Goal: Information Seeking & Learning: Learn about a topic

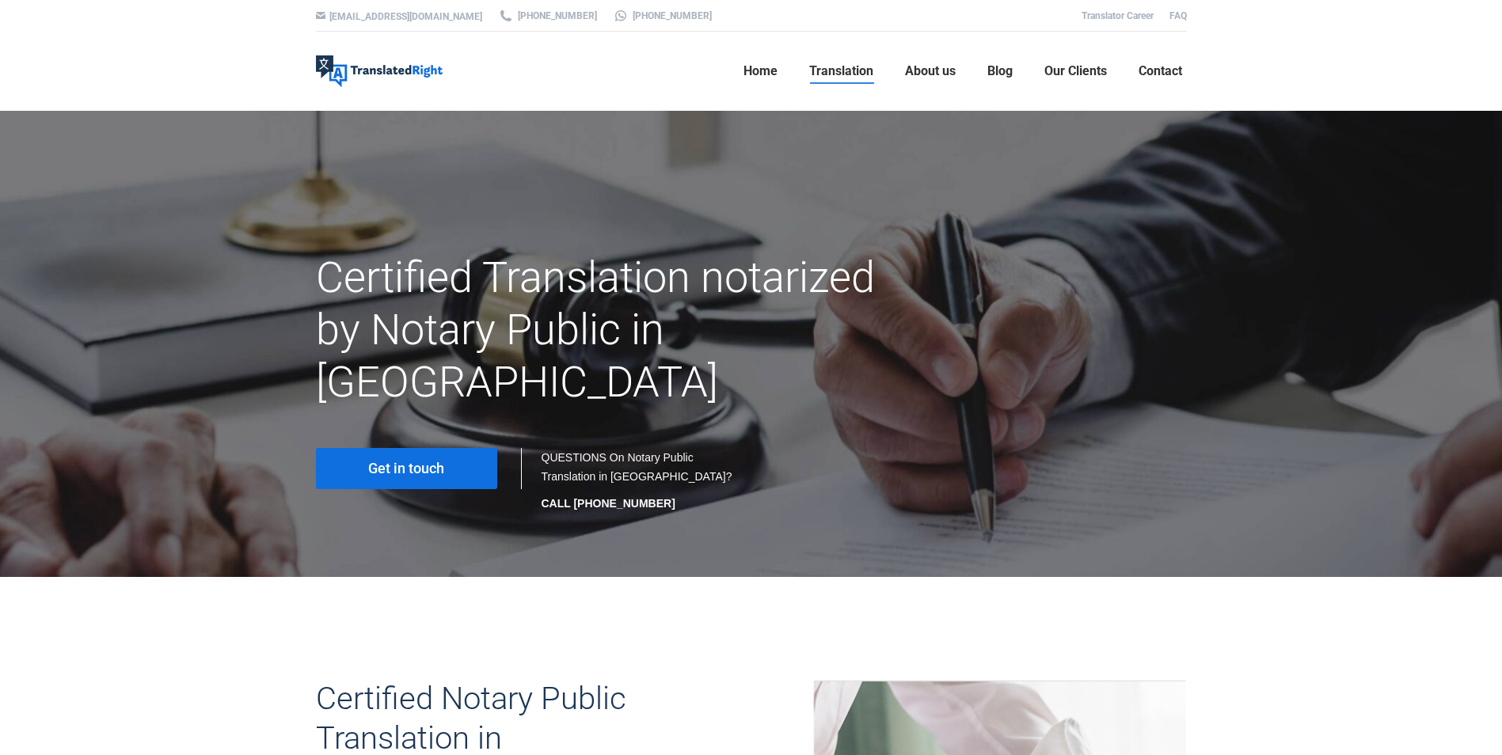
click at [831, 69] on span "Translation" at bounding box center [841, 71] width 64 height 16
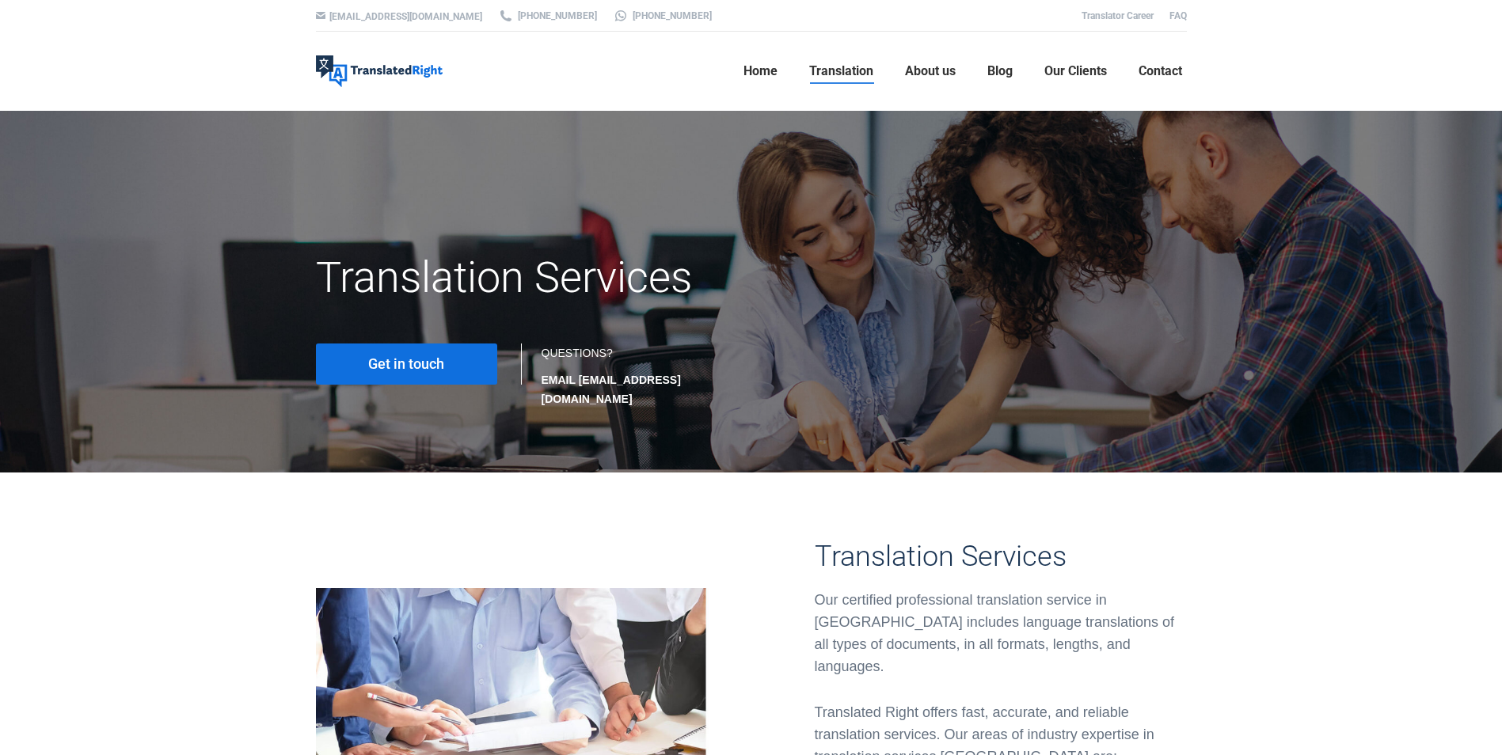
click at [458, 360] on link "Get in touch" at bounding box center [406, 364] width 181 height 41
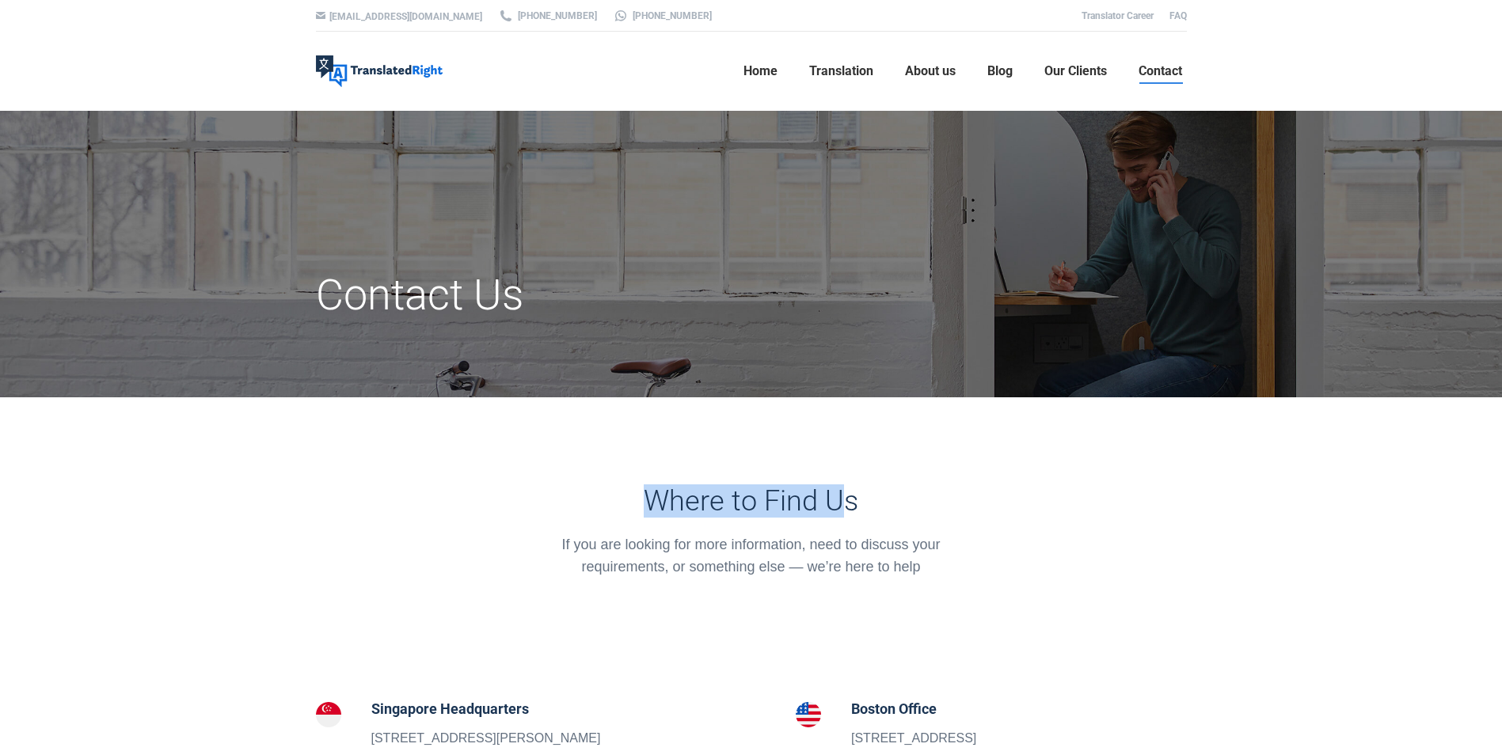
drag, startPoint x: 640, startPoint y: 485, endPoint x: 843, endPoint y: 504, distance: 203.7
click at [843, 504] on h3 "Where to Find Us" at bounding box center [751, 501] width 424 height 33
click at [396, 77] on img at bounding box center [379, 71] width 127 height 32
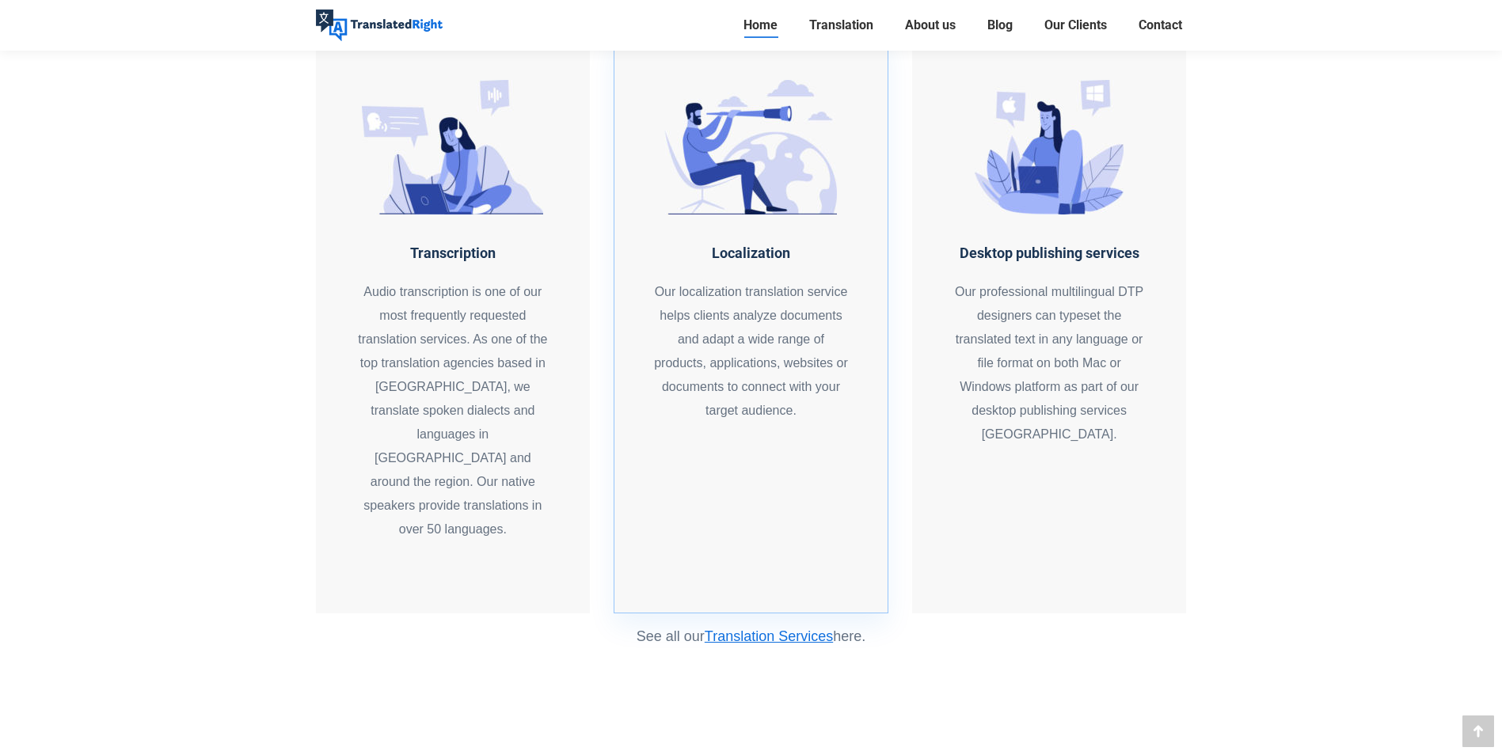
scroll to position [1900, 0]
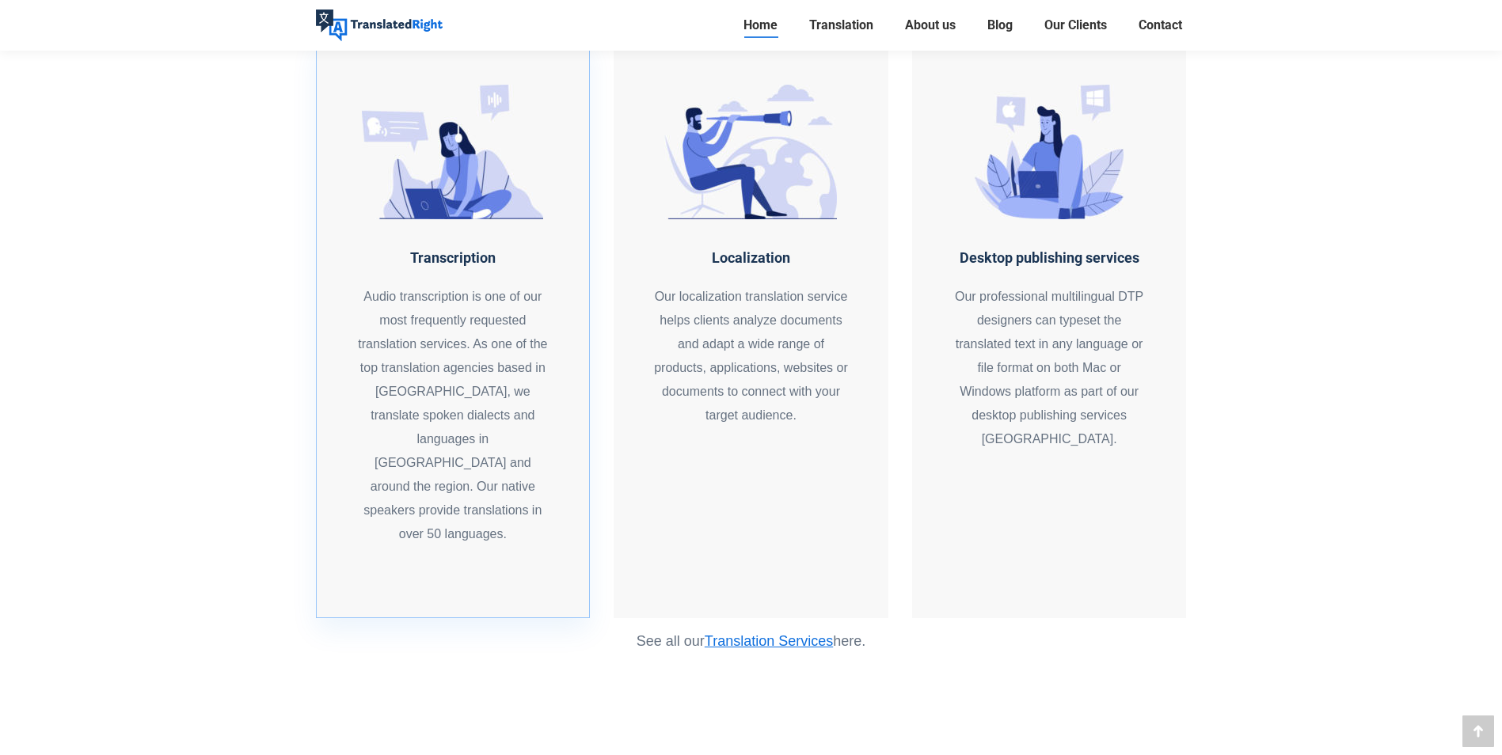
click at [463, 423] on div "Audio transcription is one of our most frequently requested translation service…" at bounding box center [453, 415] width 194 height 261
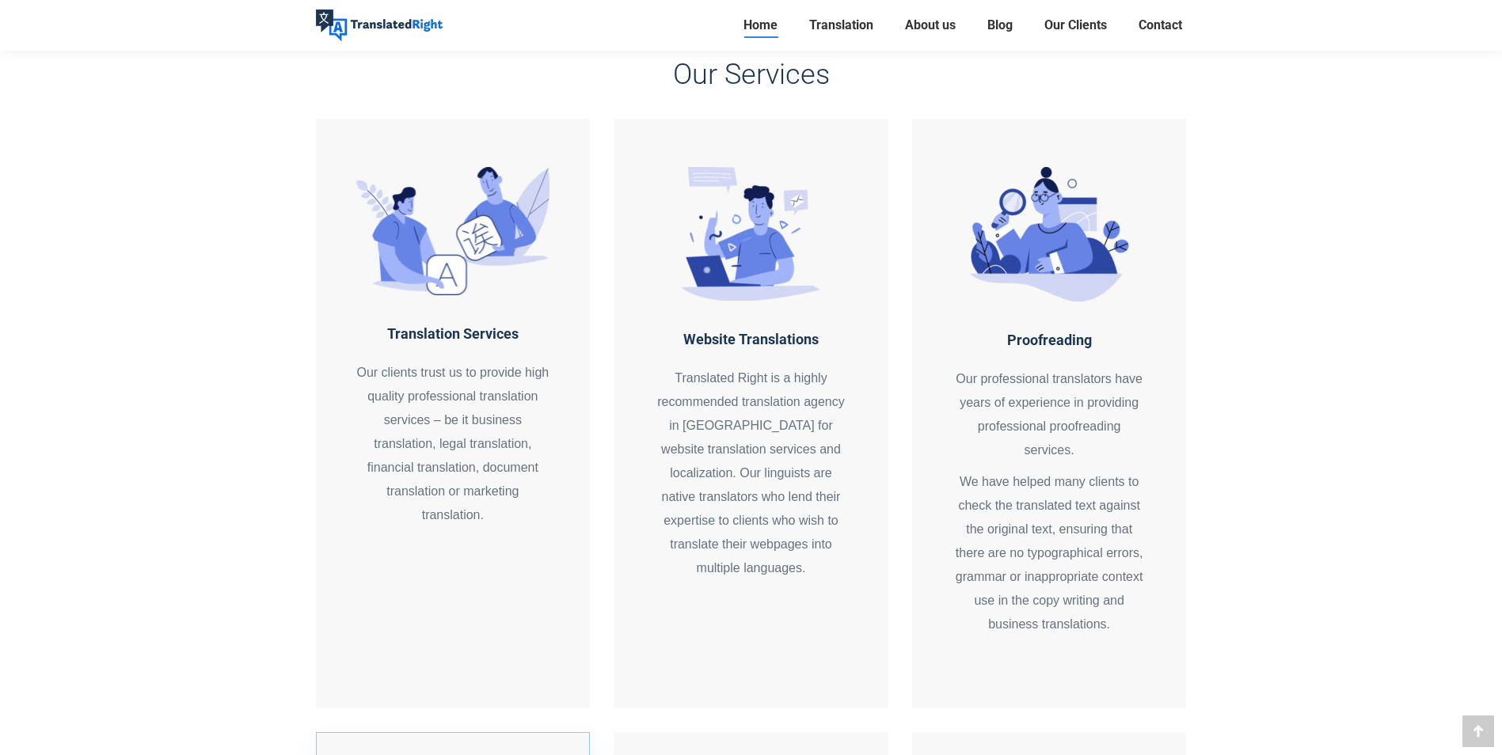
scroll to position [1188, 0]
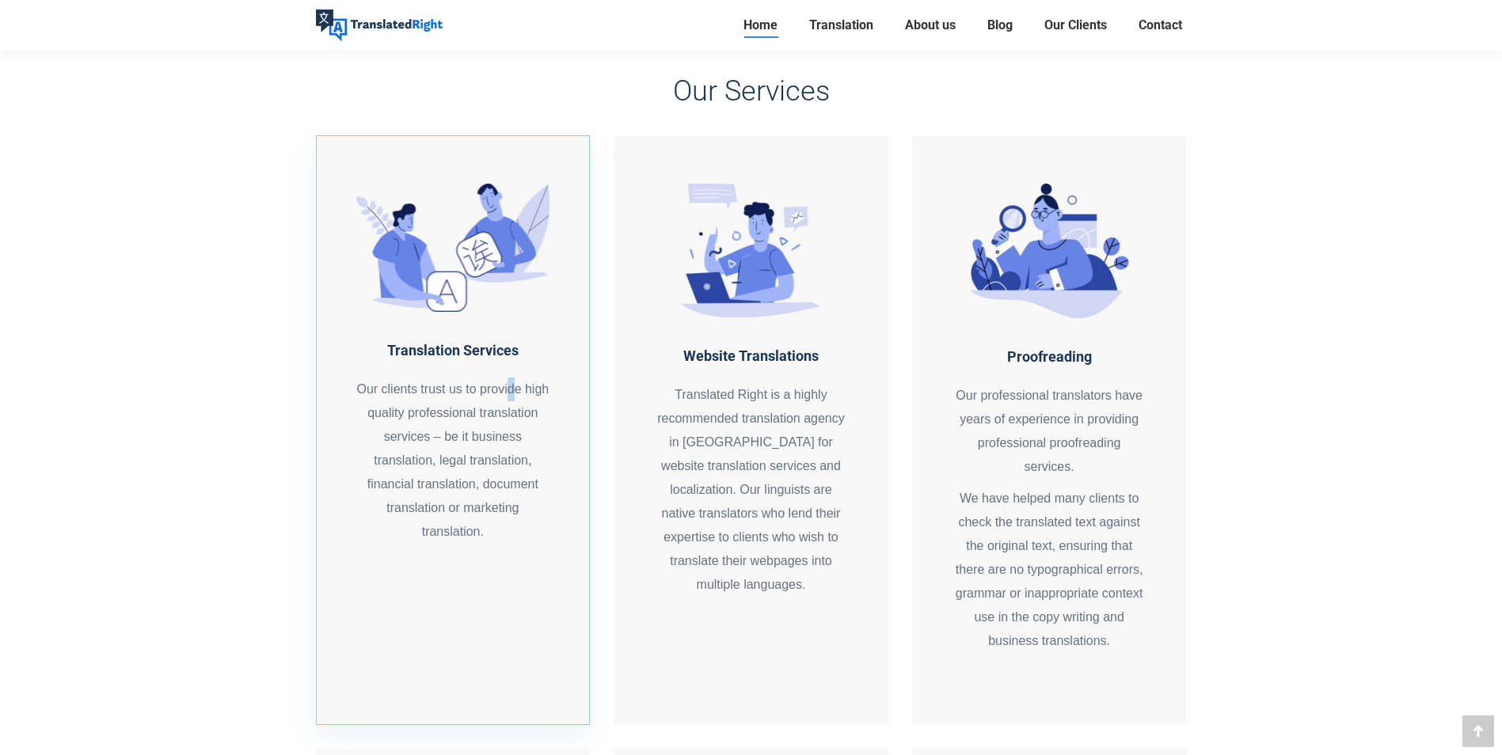
drag, startPoint x: 517, startPoint y: 353, endPoint x: 509, endPoint y: 355, distance: 8.1
click at [509, 355] on div "Translation Services Our clients trust us to provide high quality professional …" at bounding box center [453, 442] width 194 height 204
drag, startPoint x: 509, startPoint y: 355, endPoint x: 497, endPoint y: 461, distance: 106.8
click at [497, 461] on div "Our clients trust us to provide high quality professional translation services …" at bounding box center [453, 461] width 194 height 166
click at [491, 500] on div "Our clients trust us to provide high quality professional translation services …" at bounding box center [453, 461] width 194 height 166
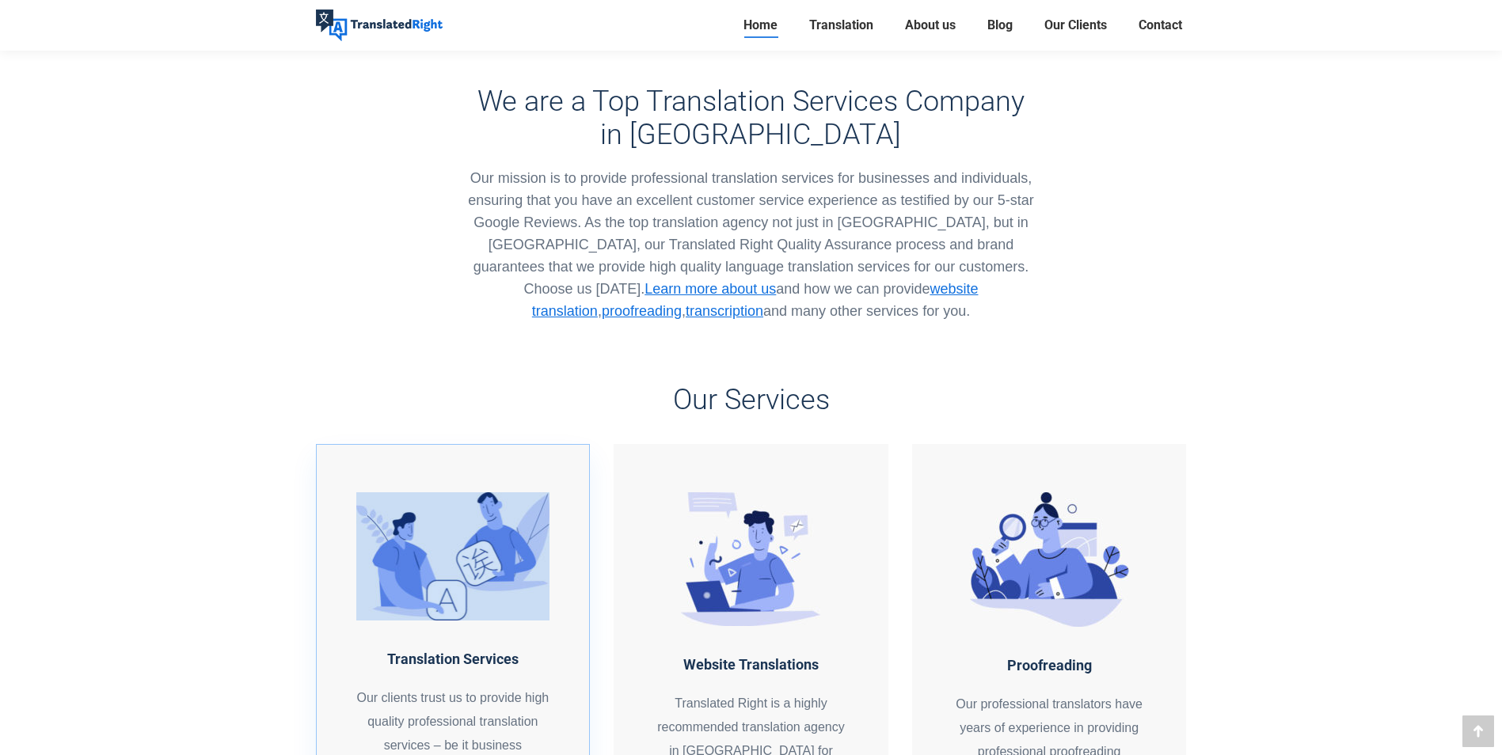
scroll to position [871, 0]
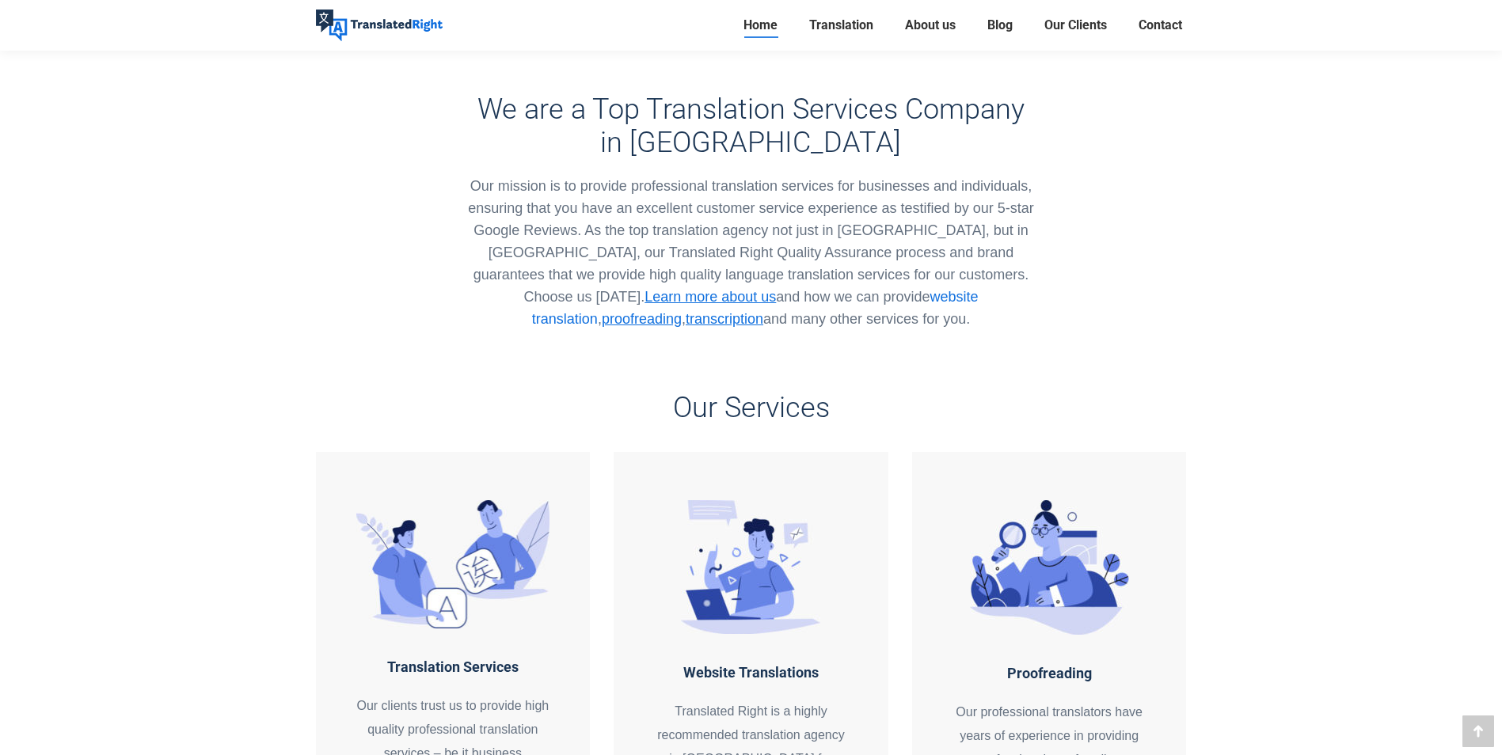
click at [800, 289] on link "website translation" at bounding box center [755, 308] width 447 height 38
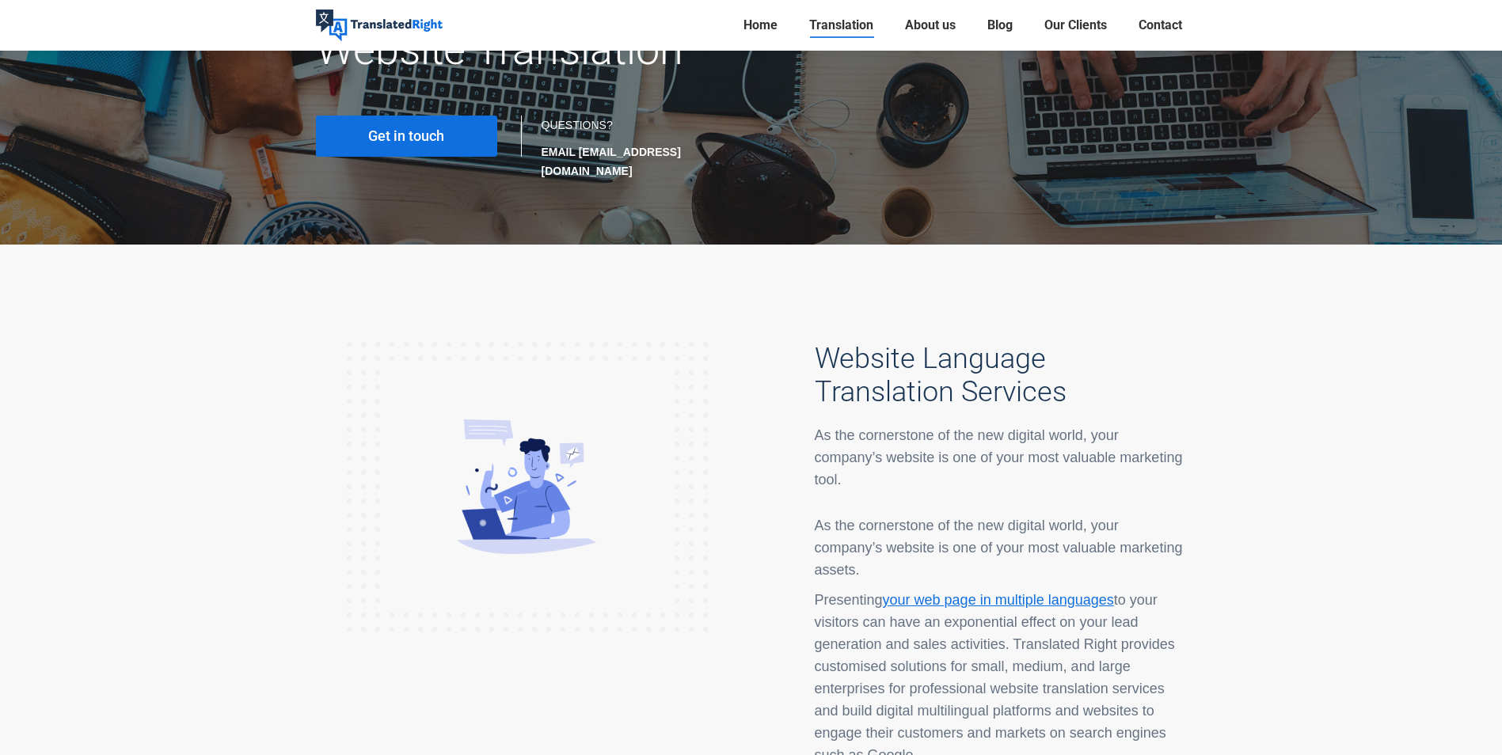
scroll to position [396, 0]
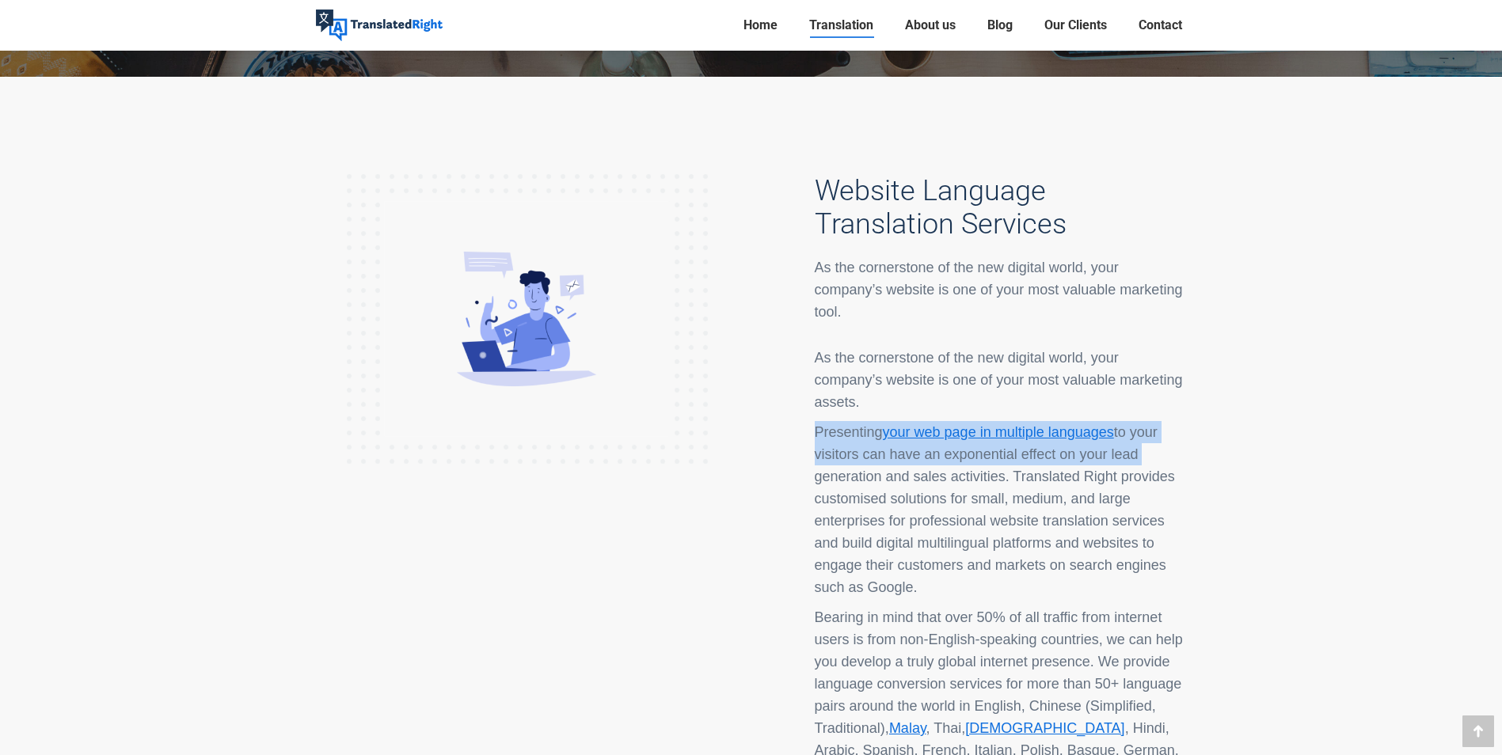
drag, startPoint x: 798, startPoint y: 401, endPoint x: 1229, endPoint y: 439, distance: 432.4
click at [1229, 439] on div "Website Language Translation Services As the cornerstone of the new digital wor…" at bounding box center [751, 673] width 1502 height 1193
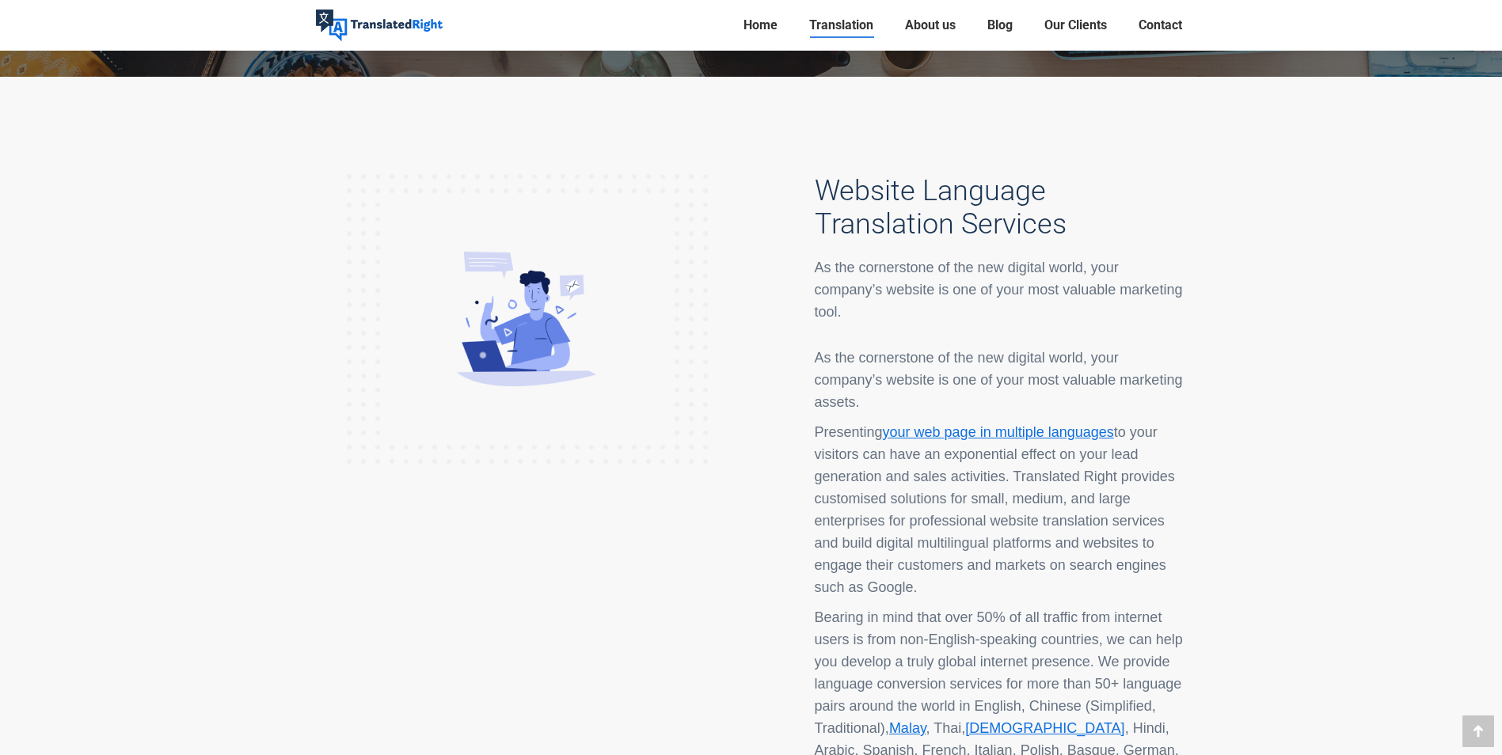
drag, startPoint x: 1229, startPoint y: 439, endPoint x: 1183, endPoint y: 512, distance: 86.1
click at [1187, 515] on div "Website Language Translation Services As the cornerstone of the new digital wor…" at bounding box center [974, 664] width 447 height 1036
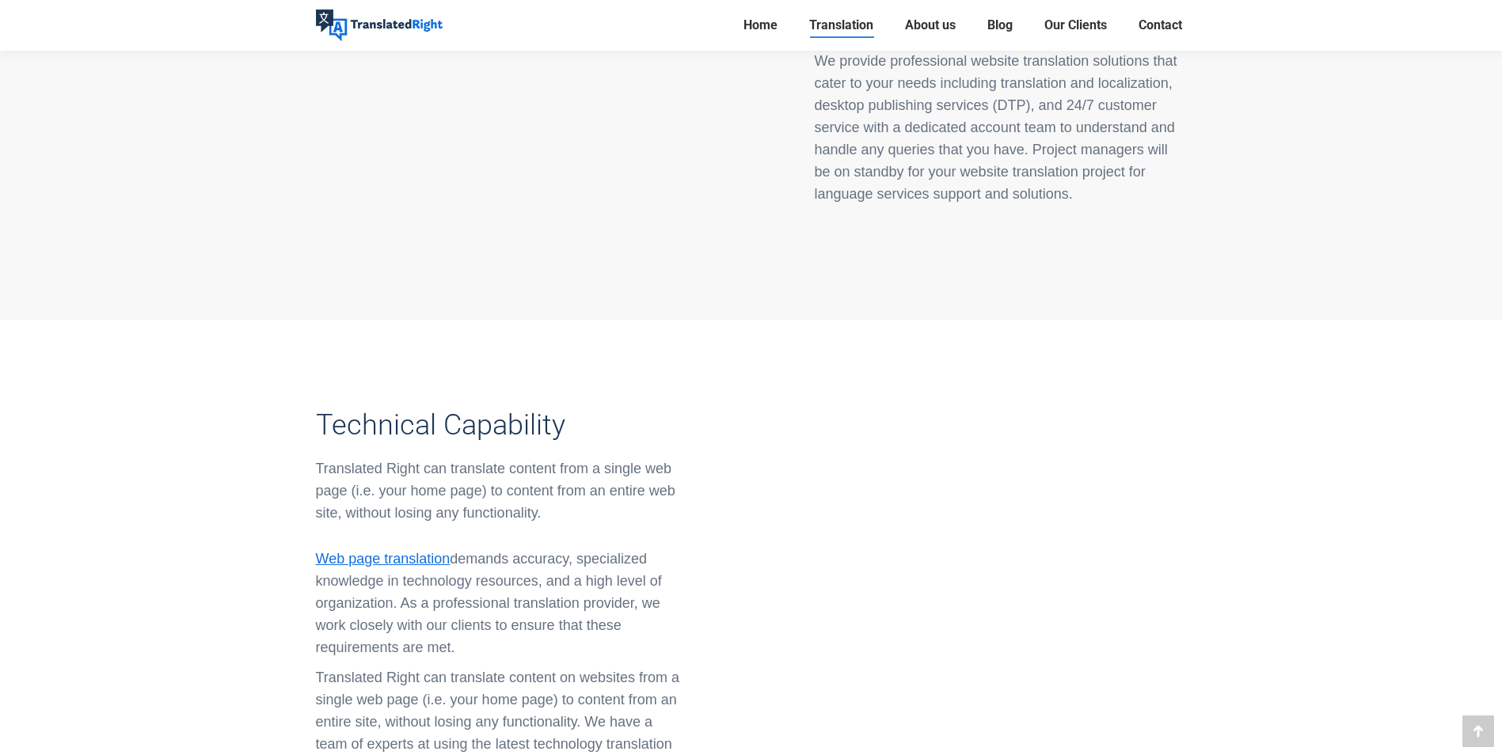
scroll to position [1425, 0]
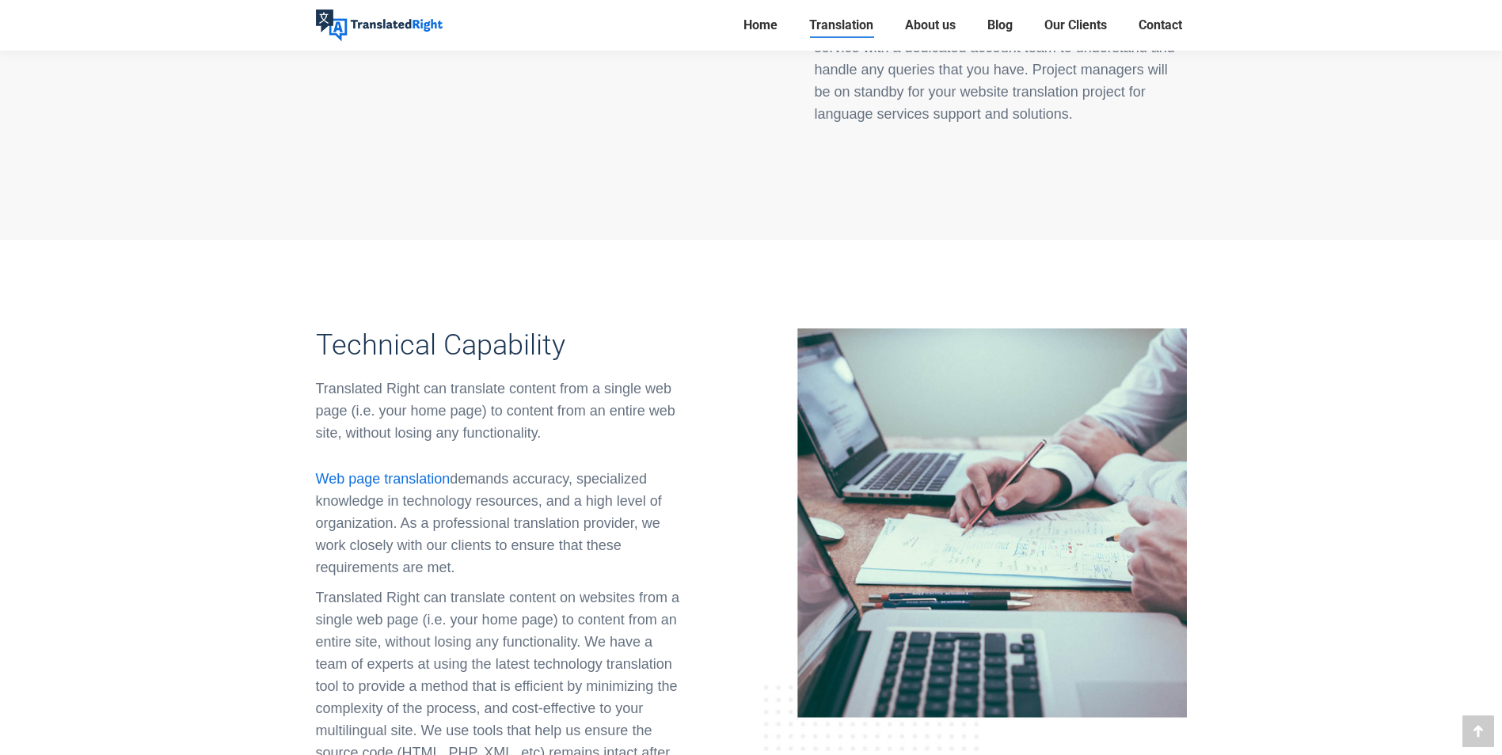
click at [432, 471] on link "Web page translation" at bounding box center [383, 479] width 135 height 16
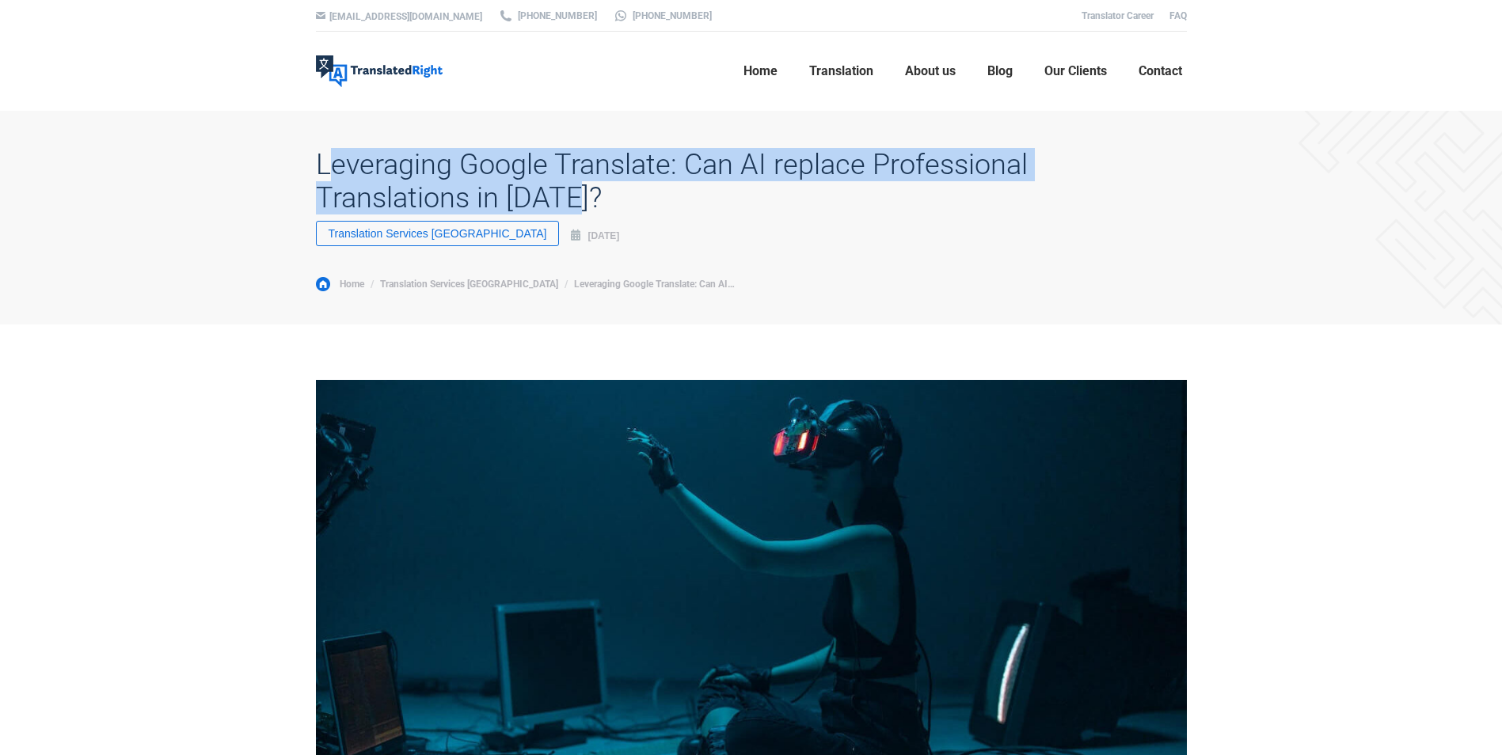
drag, startPoint x: 485, startPoint y: 207, endPoint x: 325, endPoint y: 164, distance: 165.8
click at [325, 163] on h1 "Leveraging Google Translate: Can AI replace Professional Translations in 2023?" at bounding box center [751, 181] width 871 height 67
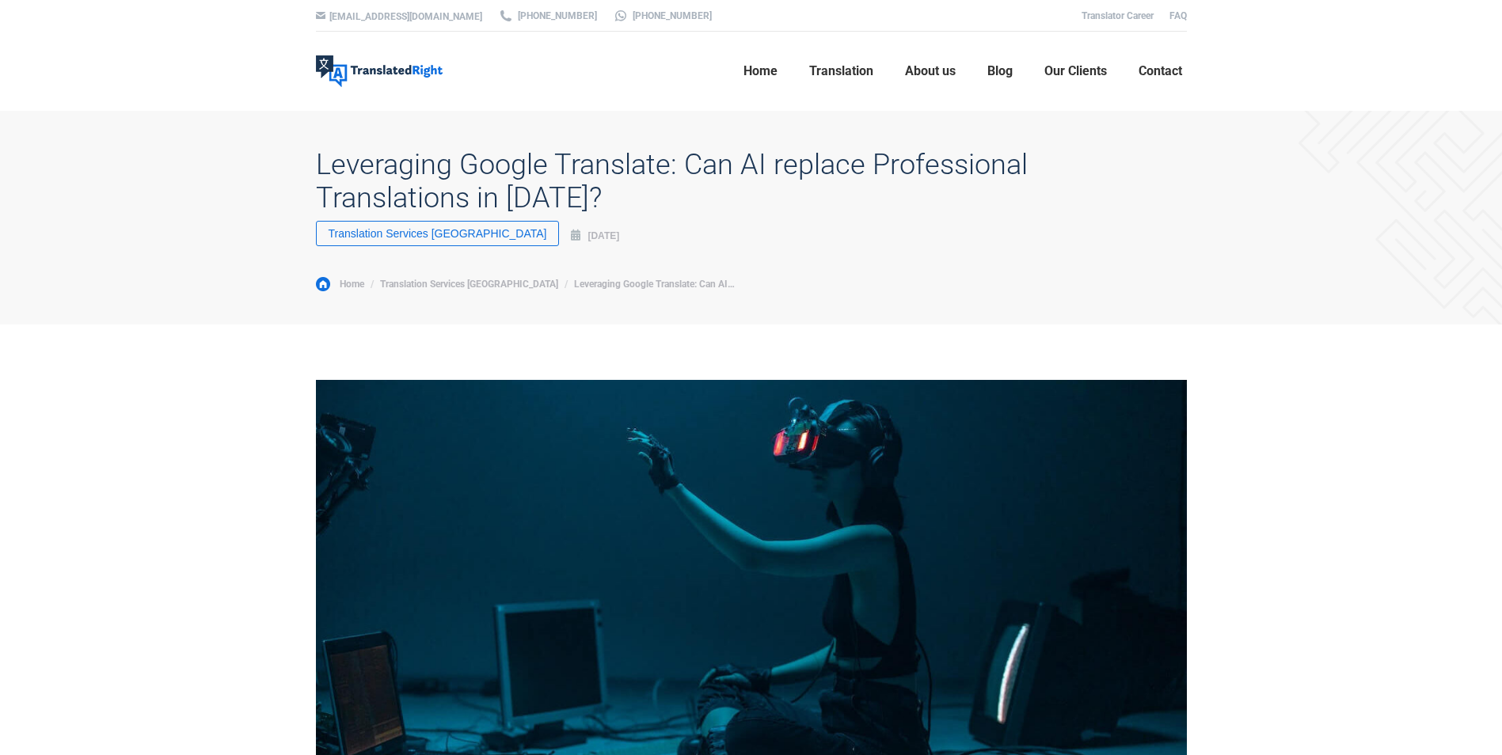
drag, startPoint x: 325, startPoint y: 164, endPoint x: 291, endPoint y: 180, distance: 36.8
click at [291, 180] on div "Leveraging Google Translate: Can AI replace Professional Translations in 2023? …" at bounding box center [751, 218] width 950 height 214
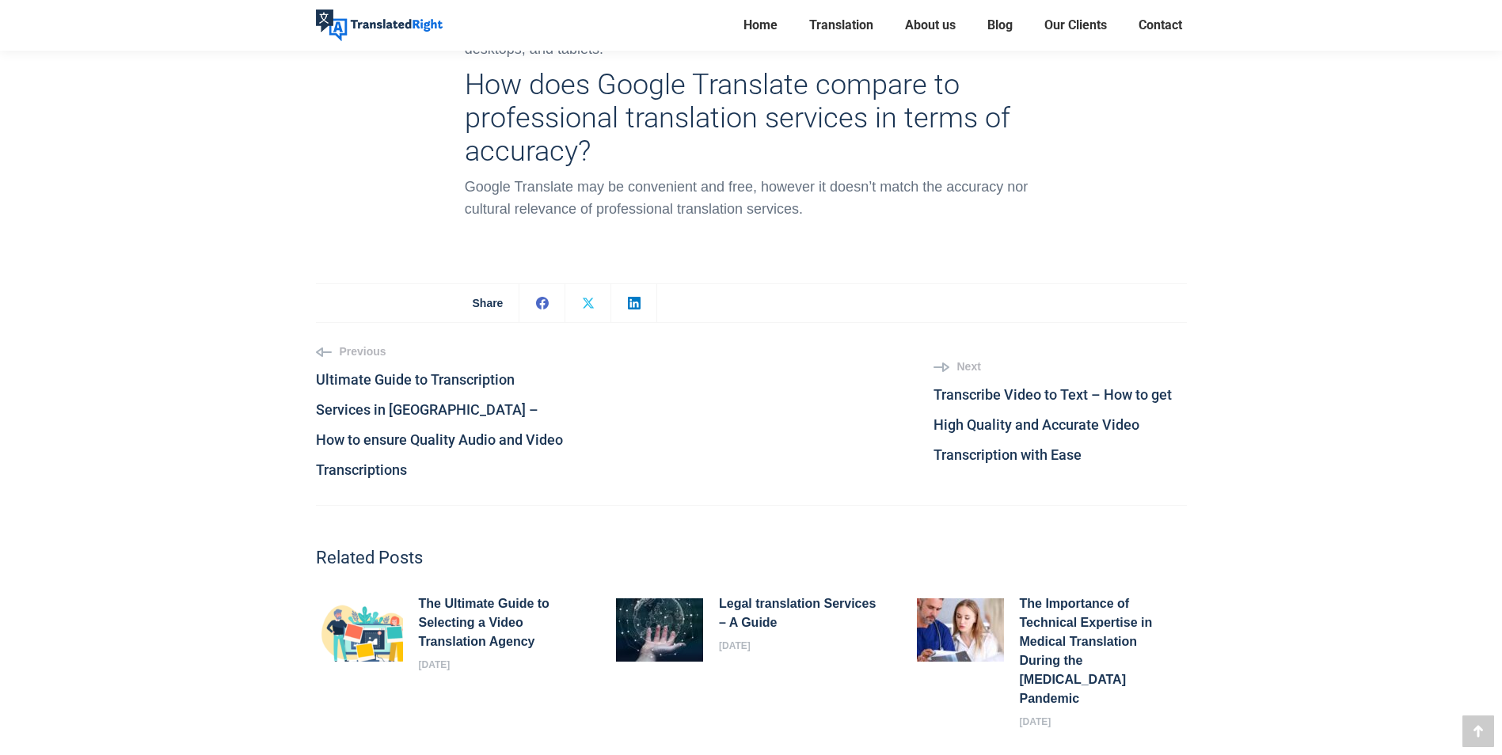
scroll to position [8552, 0]
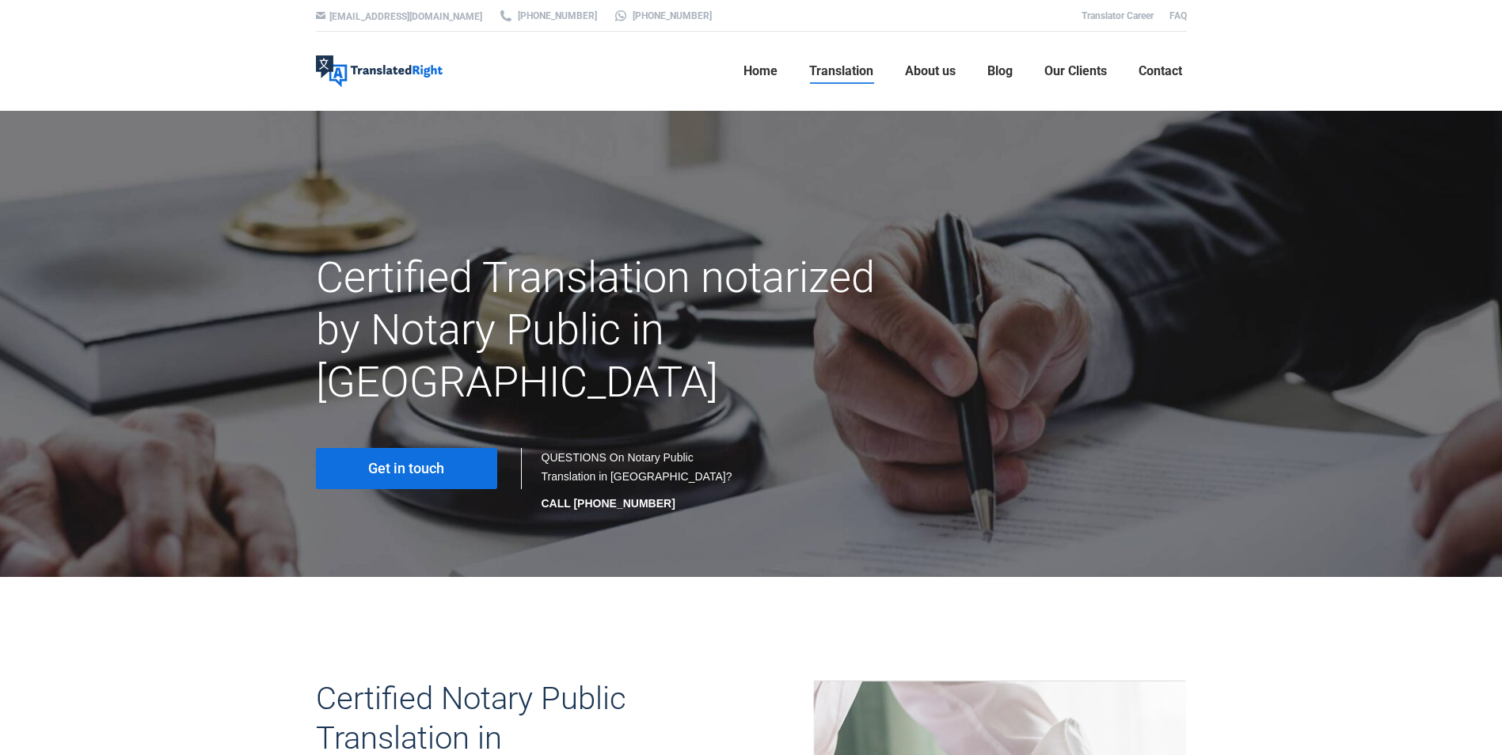
click at [477, 448] on link "Get in touch" at bounding box center [406, 468] width 181 height 41
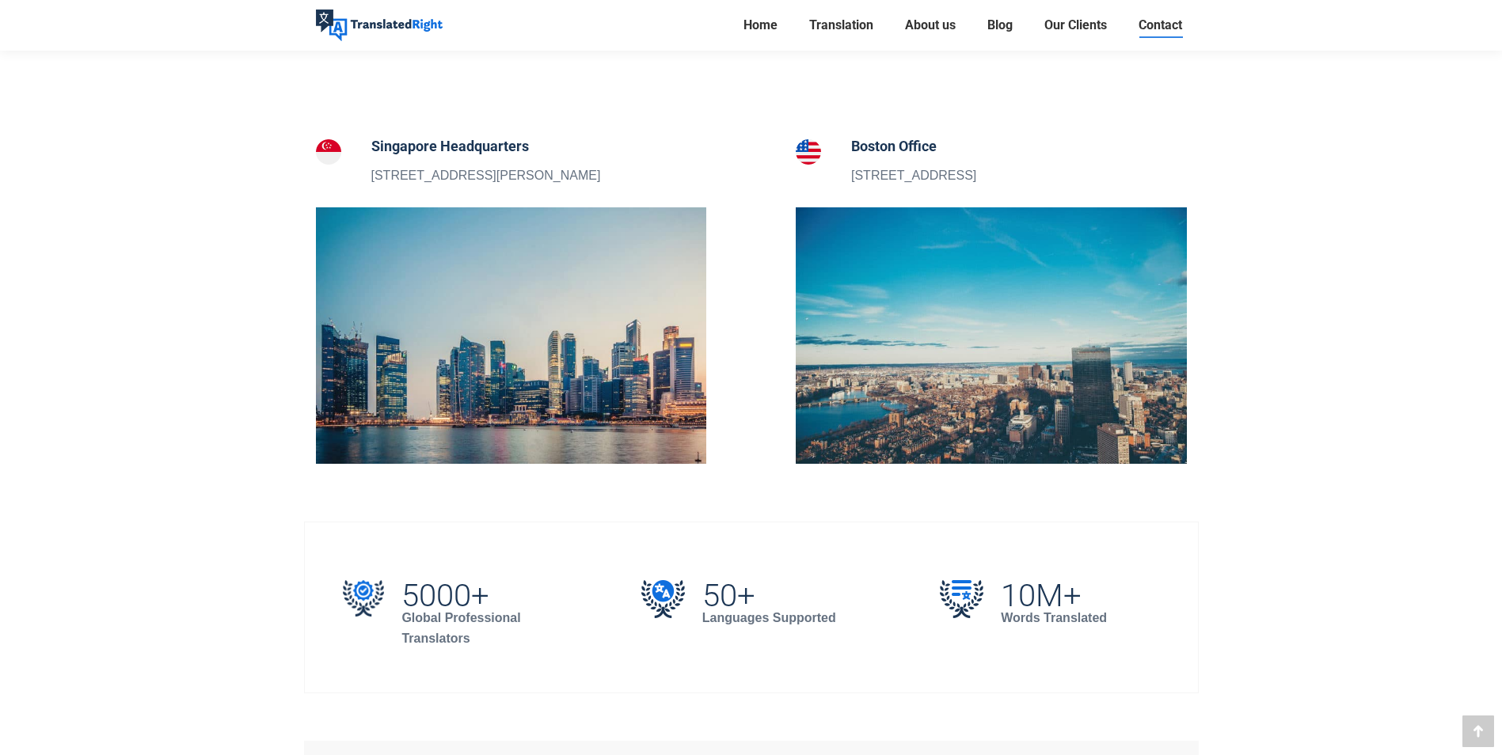
scroll to position [633, 0]
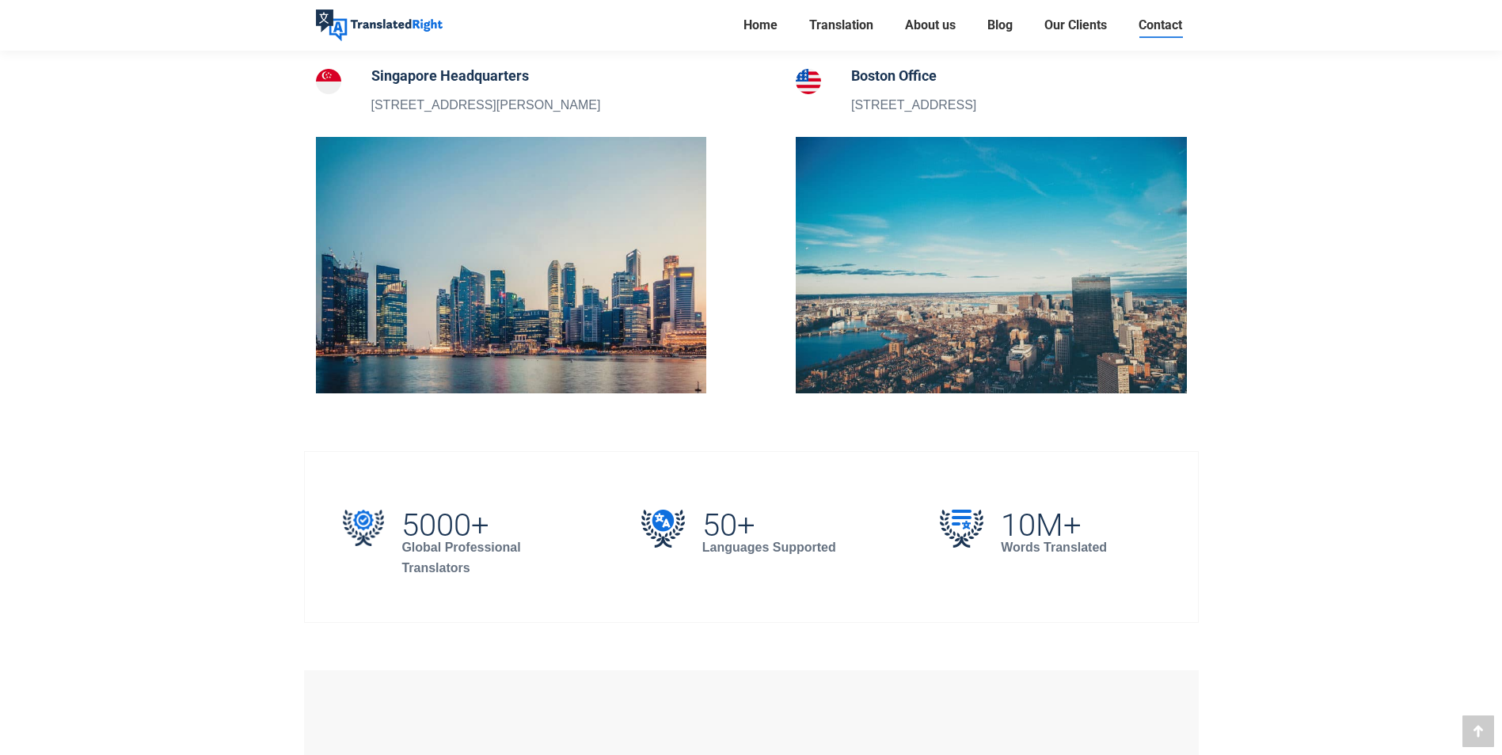
click at [523, 337] on img at bounding box center [511, 265] width 391 height 257
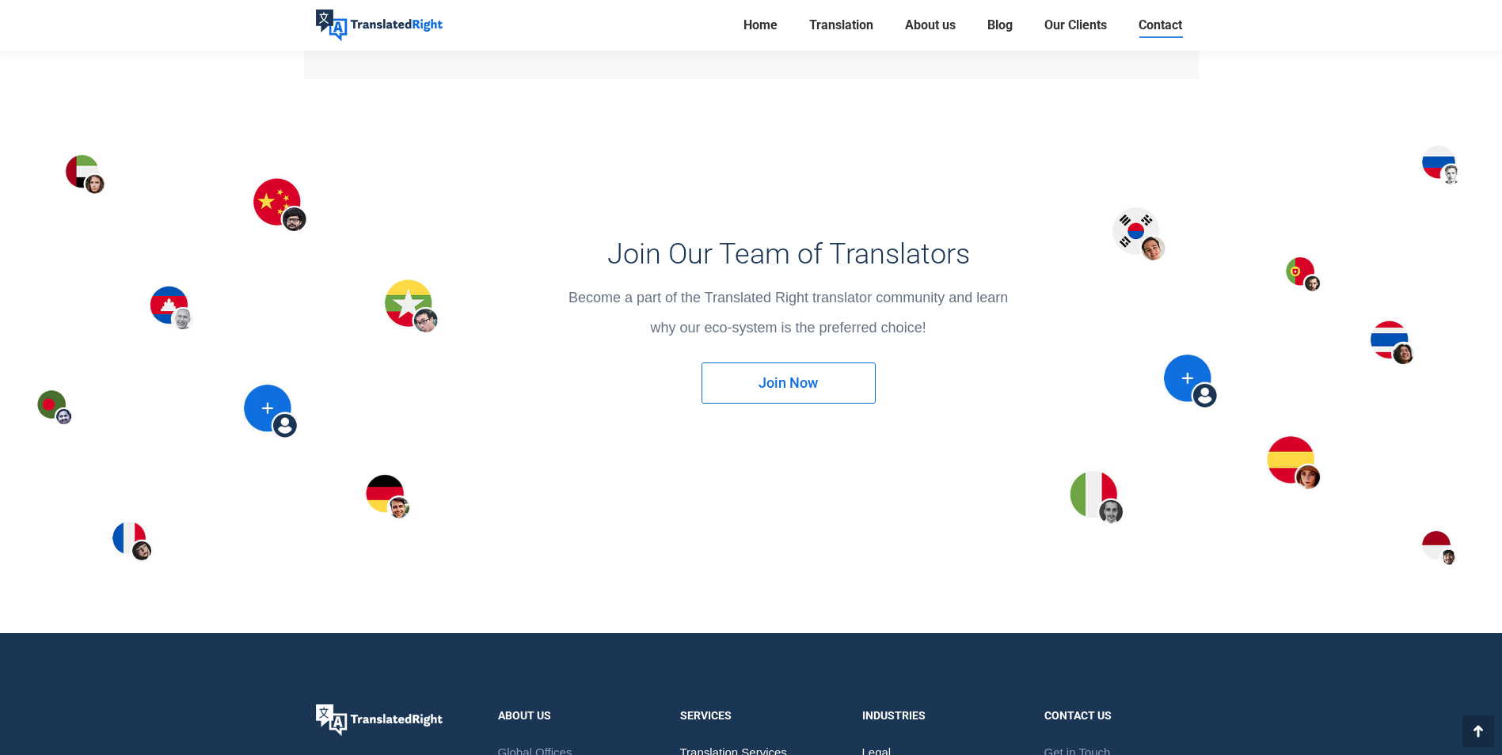
scroll to position [2336, 0]
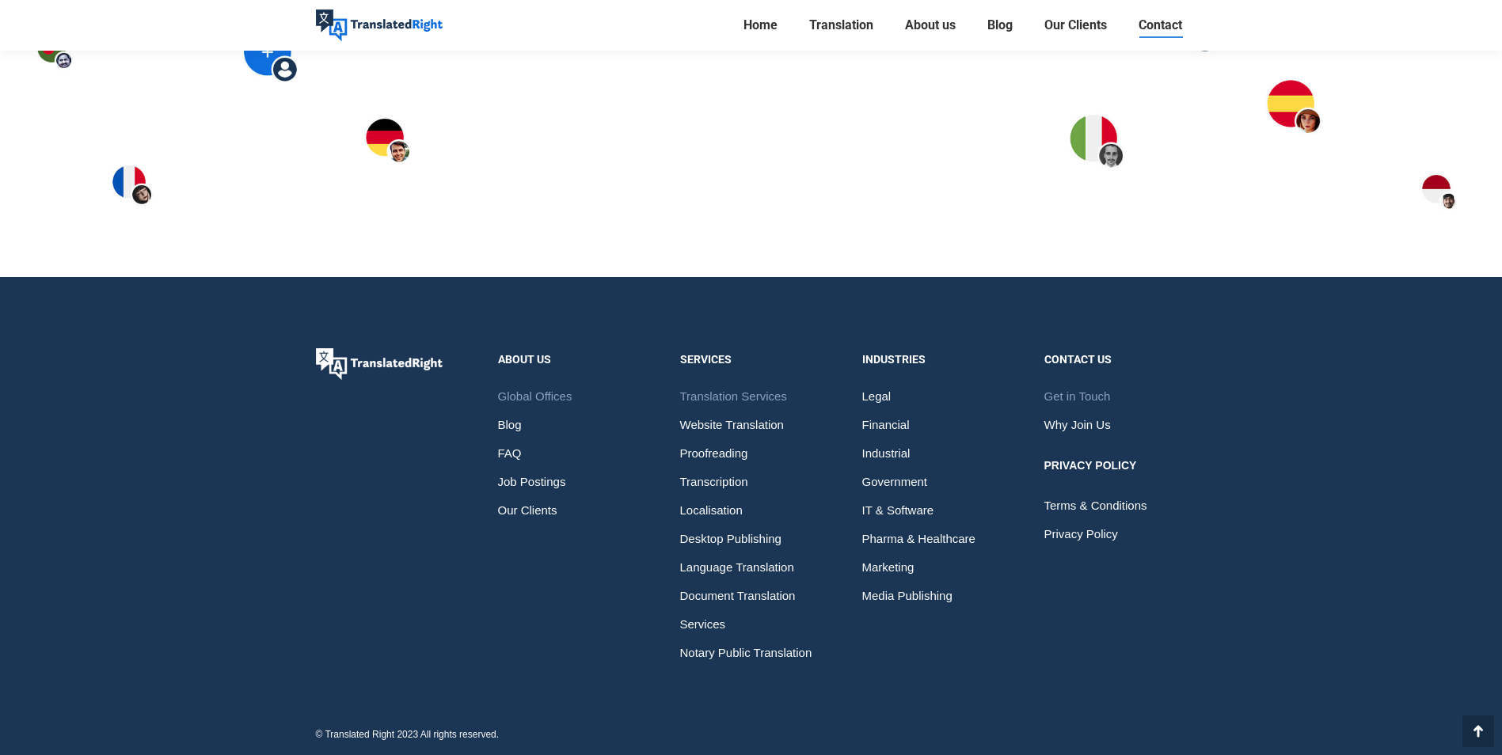
click at [734, 398] on span "Translation Services" at bounding box center [733, 396] width 107 height 29
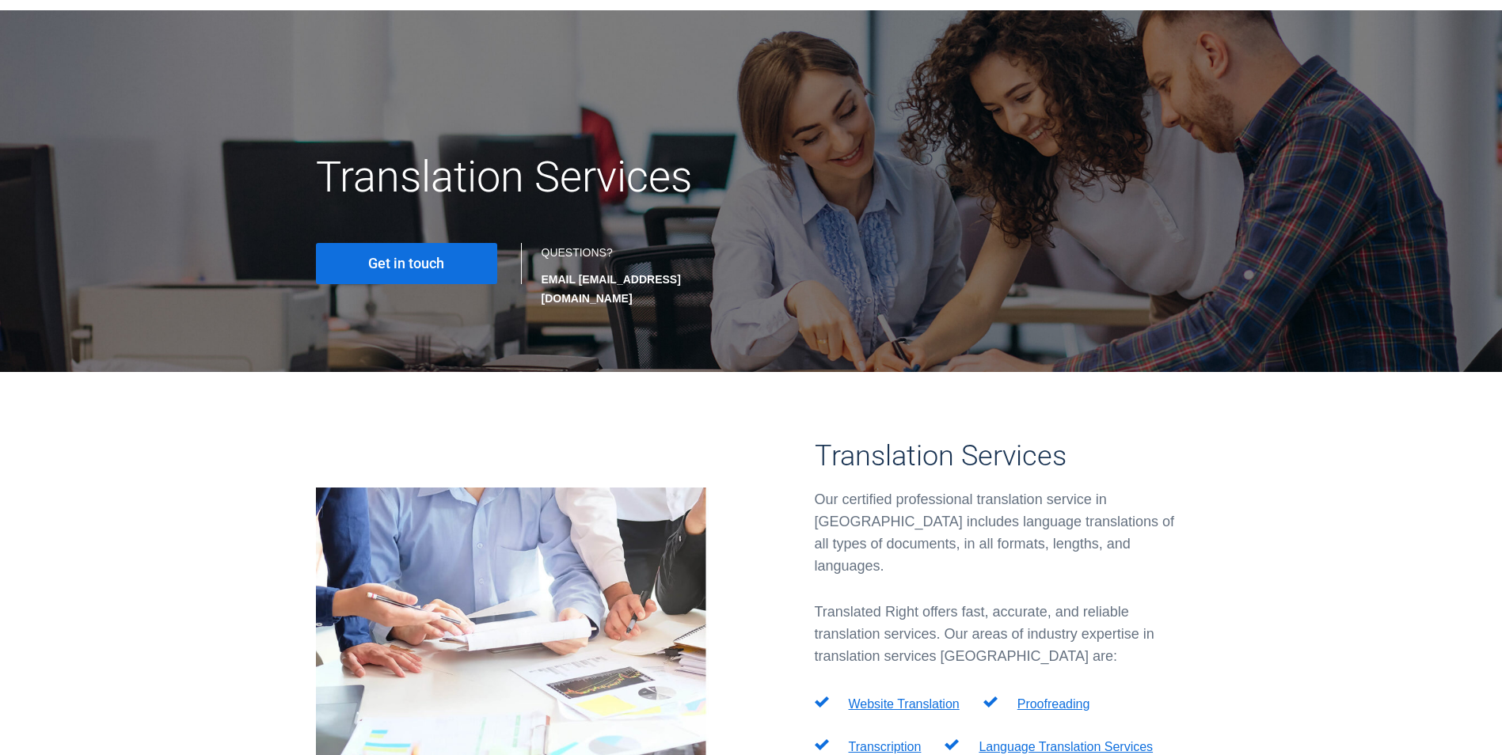
scroll to position [158, 0]
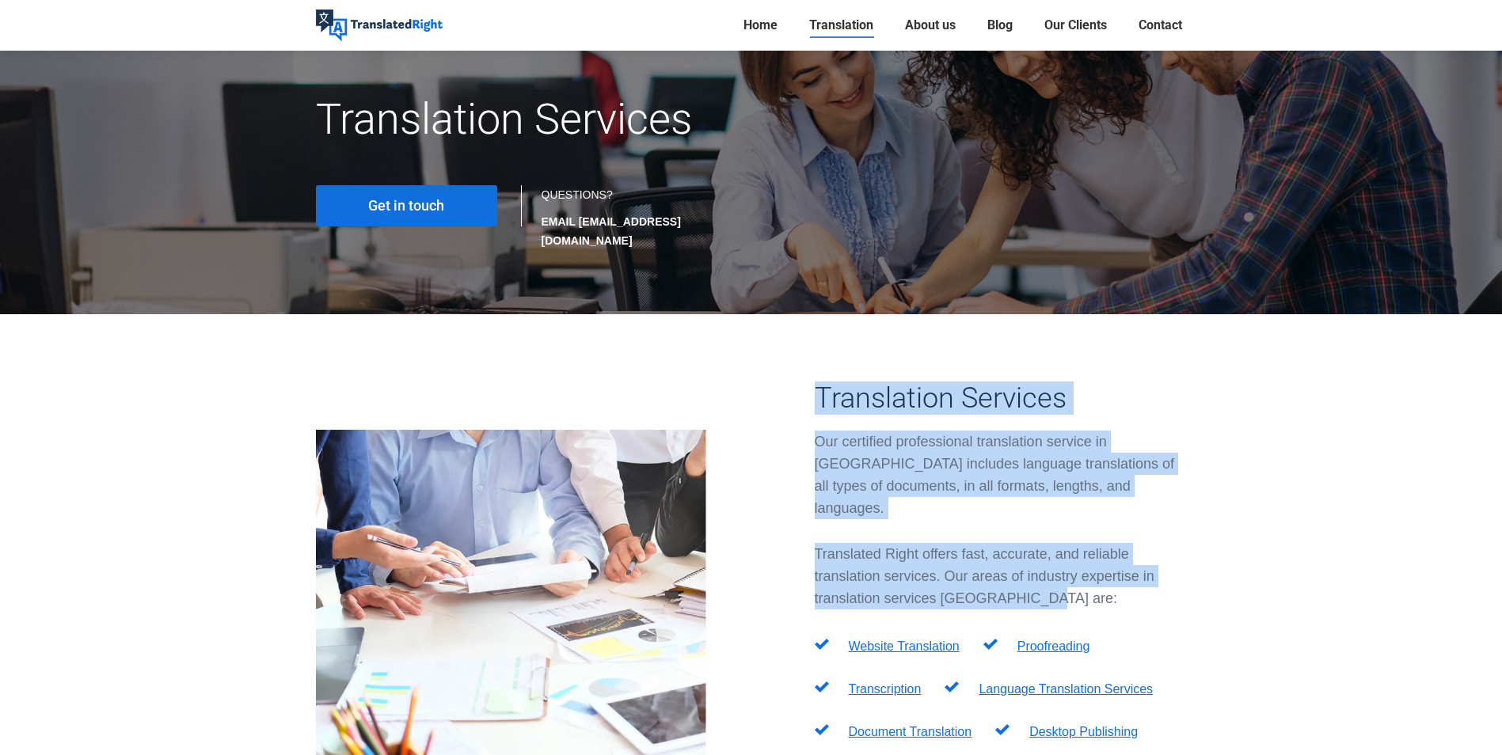
drag, startPoint x: 858, startPoint y: 372, endPoint x: 1113, endPoint y: 561, distance: 317.1
click at [1113, 561] on div "Translation Services Our certified professional translation service in [GEOGRAP…" at bounding box center [1001, 641] width 372 height 519
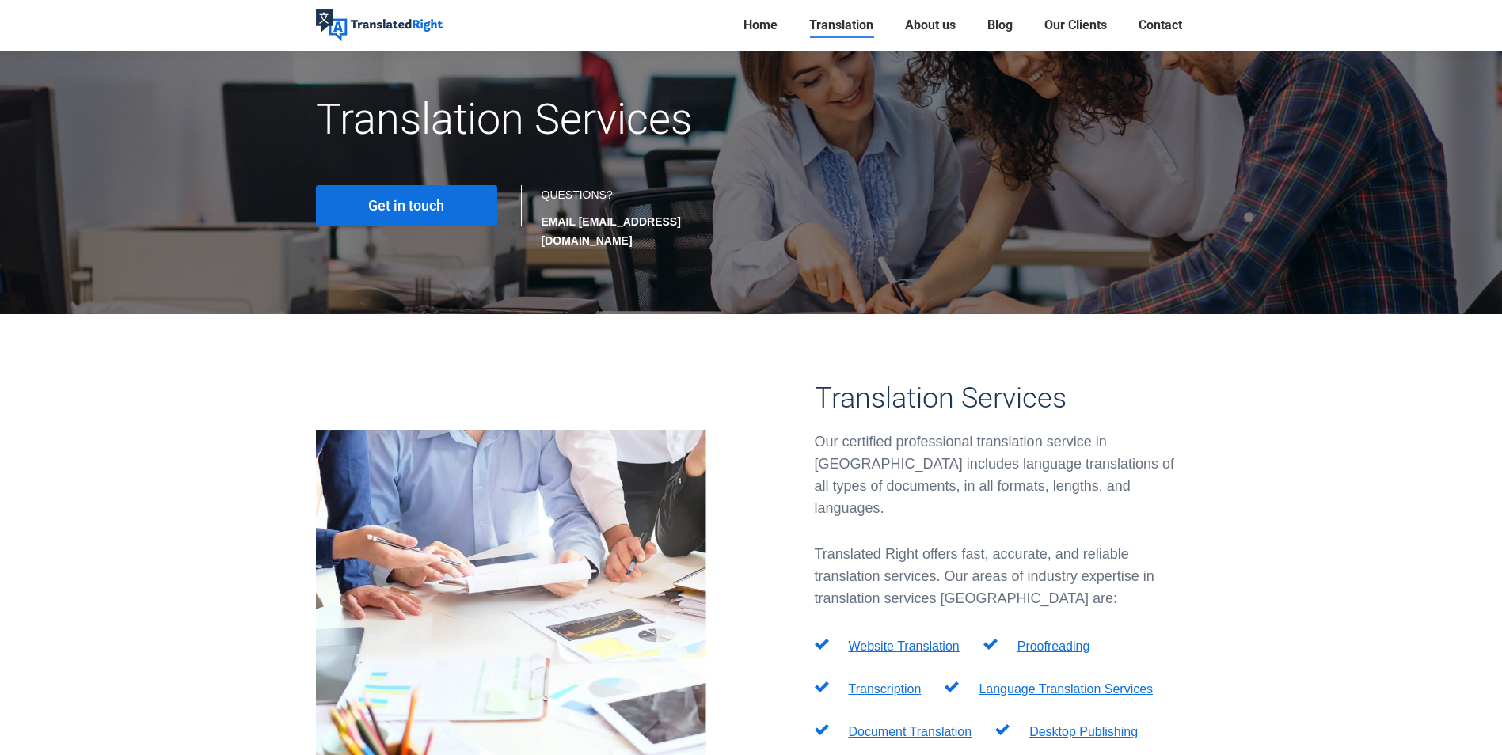
click at [972, 637] on ul "Website Translation Proofreading Transcription Language Translation Services Do…" at bounding box center [1001, 755] width 372 height 236
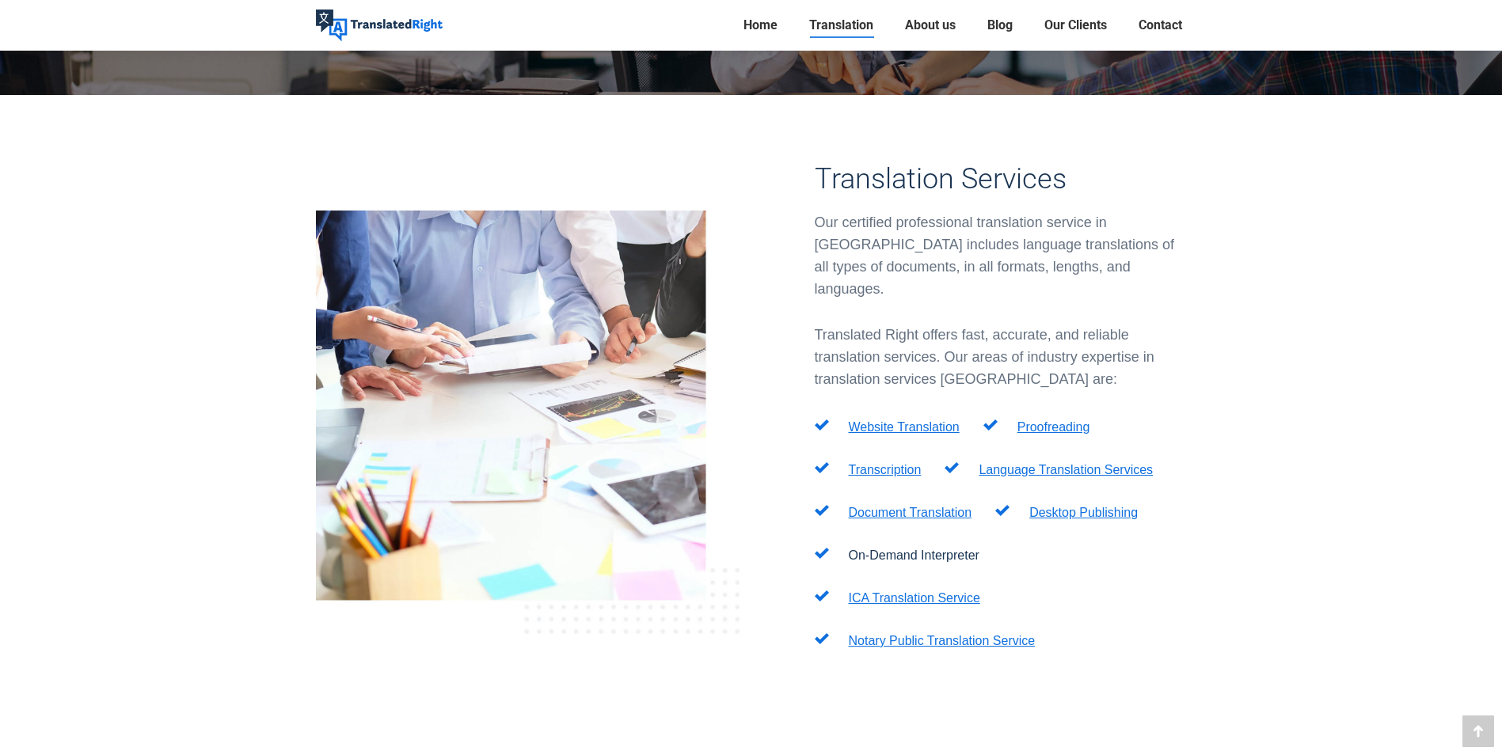
scroll to position [396, 0]
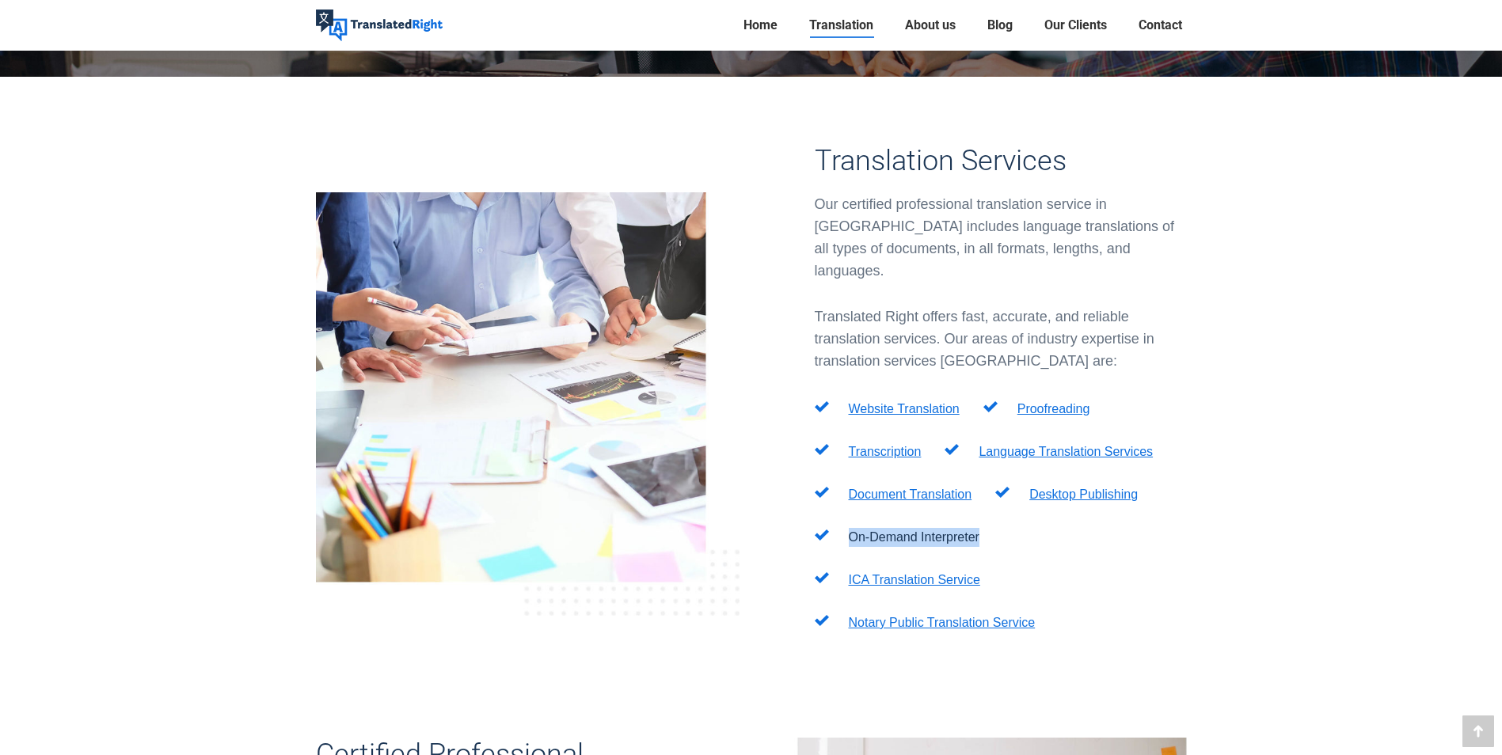
drag, startPoint x: 1010, startPoint y: 501, endPoint x: 850, endPoint y: 493, distance: 160.9
click at [850, 493] on ul "Website Translation Proofreading Transcription Language Translation Services Do…" at bounding box center [1001, 518] width 372 height 236
click at [850, 528] on p "On-Demand Interpreter" at bounding box center [914, 537] width 131 height 19
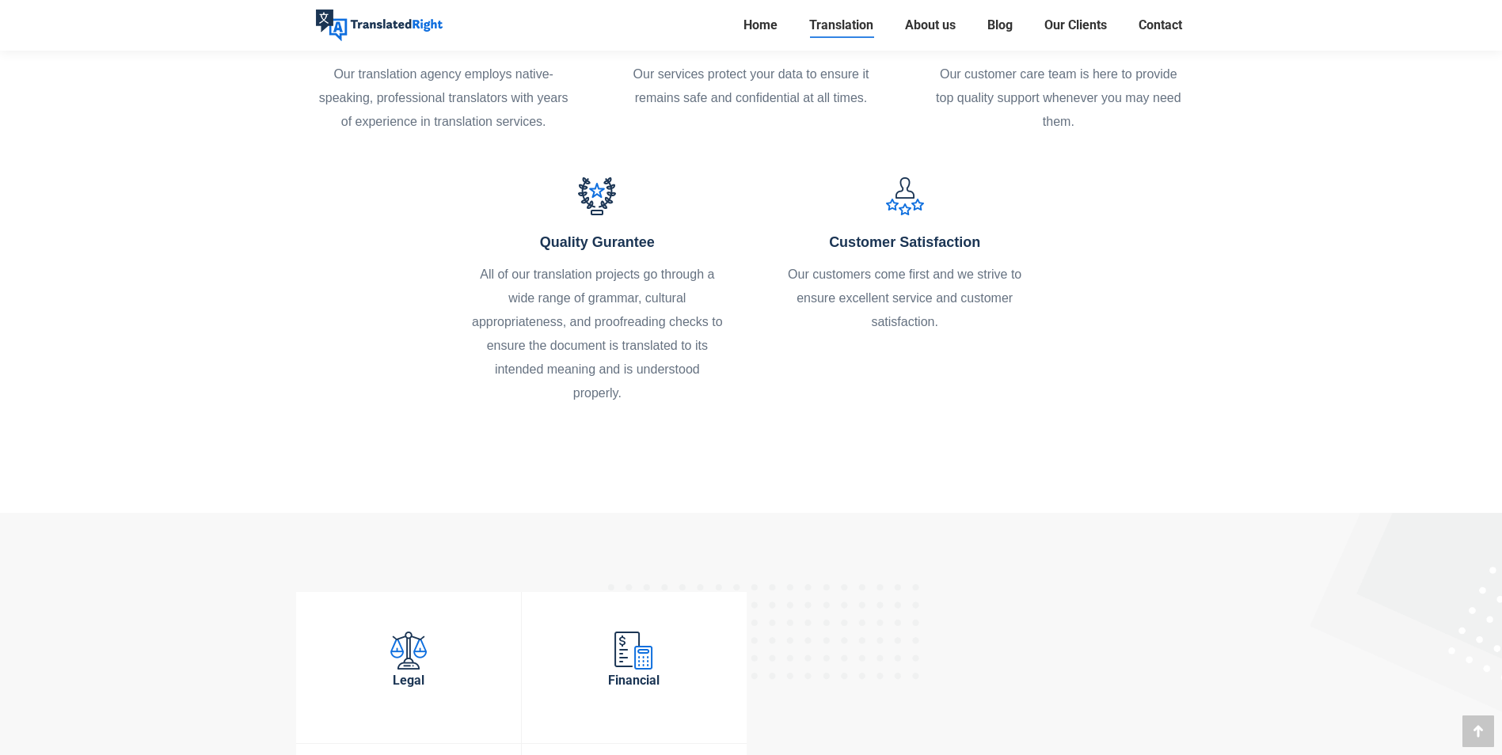
scroll to position [3088, 0]
